Goal: Book appointment/travel/reservation

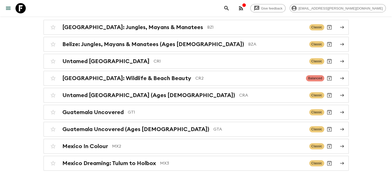
scroll to position [66, 0]
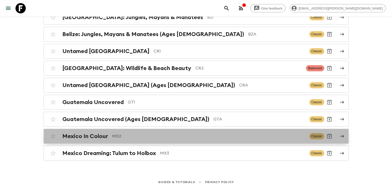
click at [109, 135] on div "Mexico In Colour MX2" at bounding box center [183, 136] width 243 height 7
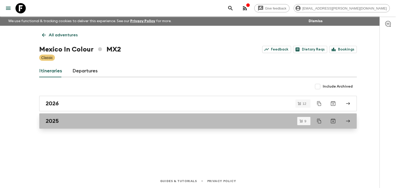
click at [57, 122] on h2 "2025" at bounding box center [52, 121] width 13 height 7
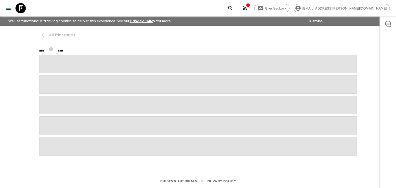
click at [57, 122] on span at bounding box center [197, 125] width 317 height 19
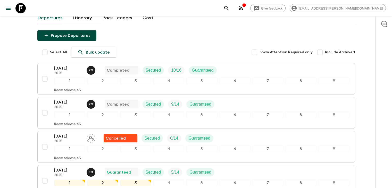
scroll to position [57, 0]
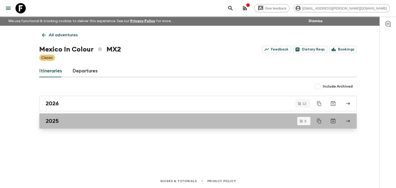
click at [76, 122] on div "2025" at bounding box center [193, 121] width 295 height 7
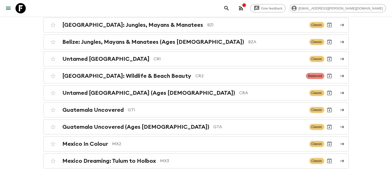
scroll to position [66, 0]
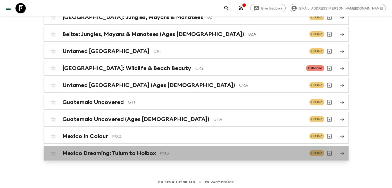
click at [127, 151] on h2 "Mexico Dreaming: Tulum to Holbox" at bounding box center [109, 153] width 94 height 7
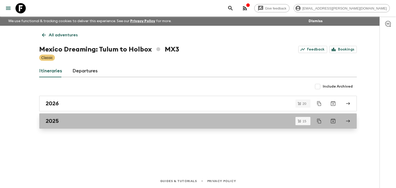
click at [55, 120] on h2 "2025" at bounding box center [52, 121] width 13 height 7
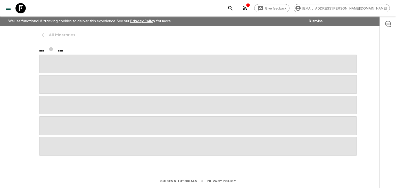
click at [55, 120] on span at bounding box center [197, 125] width 317 height 19
